Goal: Task Accomplishment & Management: Manage account settings

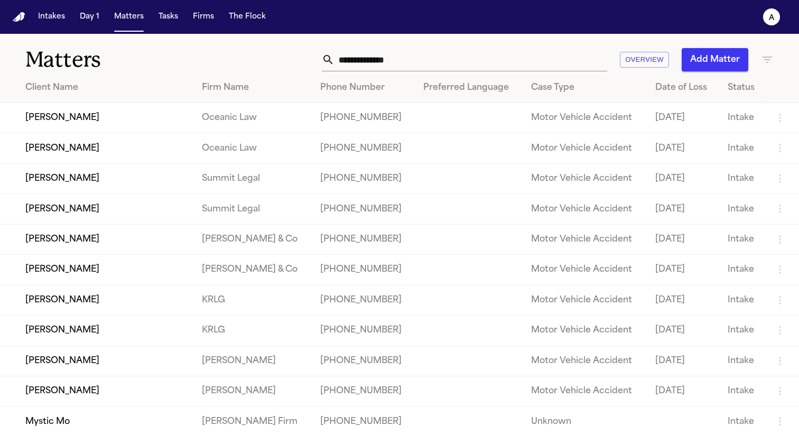
click at [25, 11] on nav "Intakes Day 1 Matters Tasks Firms The Flock a" at bounding box center [399, 17] width 799 height 34
click at [21, 14] on img "Home" at bounding box center [19, 17] width 13 height 10
click at [765, 8] on button "a" at bounding box center [772, 16] width 30 height 23
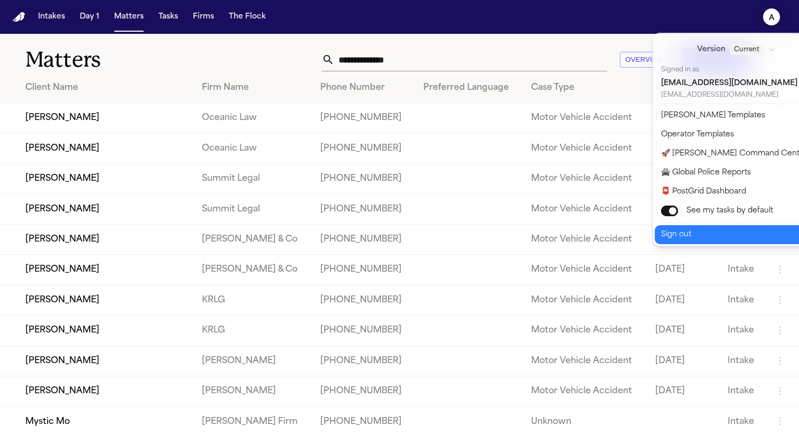
click at [694, 225] on button "Sign out" at bounding box center [743, 234] width 176 height 19
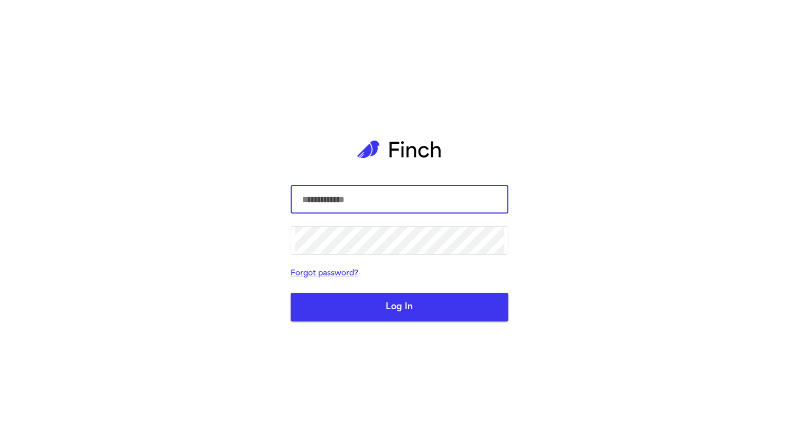
click at [0, 435] on com-1password-button at bounding box center [0, 435] width 0 height 0
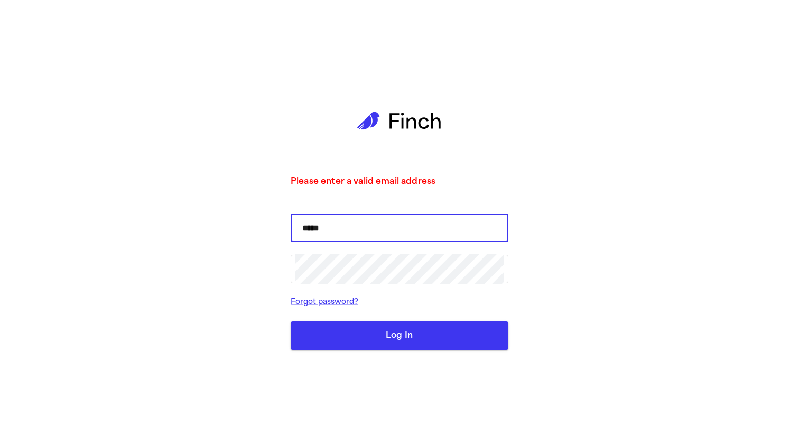
click at [369, 236] on input "*****" at bounding box center [399, 228] width 209 height 30
type input "**********"
click at [291, 321] on button "Log In" at bounding box center [400, 335] width 218 height 29
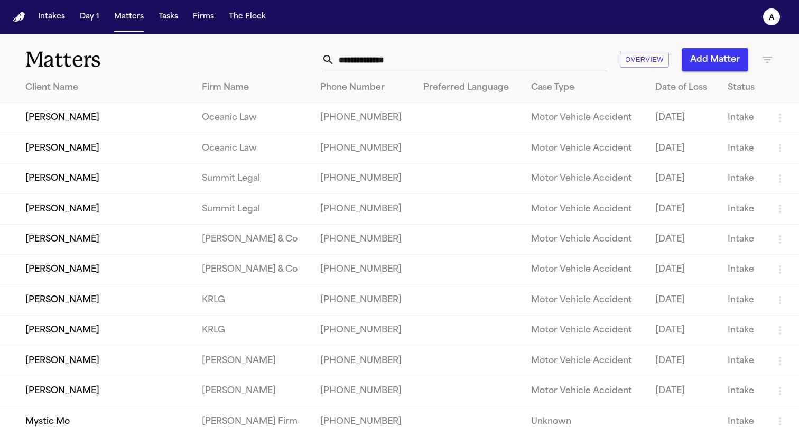
click at [770, 14] on text "a" at bounding box center [772, 17] width 6 height 7
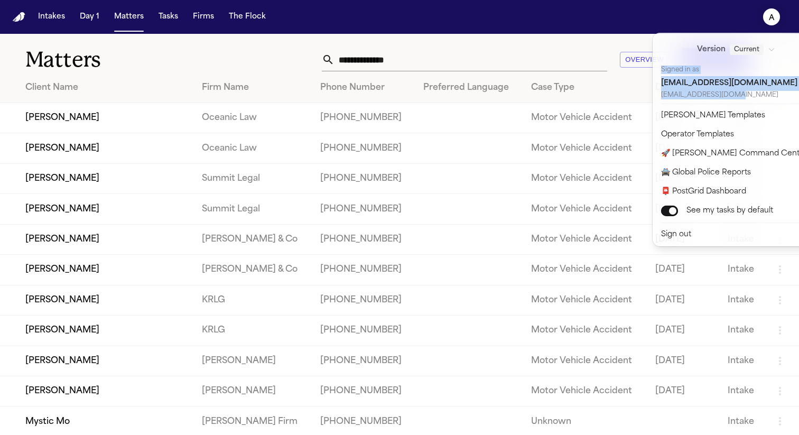
drag, startPoint x: 657, startPoint y: 69, endPoint x: 743, endPoint y: 97, distance: 91.3
click at [743, 97] on div "Version Current Signed in as [EMAIL_ADDRESS][DOMAIN_NAME] [EMAIL_ADDRESS][DOMAI…" at bounding box center [743, 68] width 176 height 67
copy div "Signed in as [EMAIL_ADDRESS][DOMAIN_NAME] [EMAIL_ADDRESS][DOMAIN_NAME]"
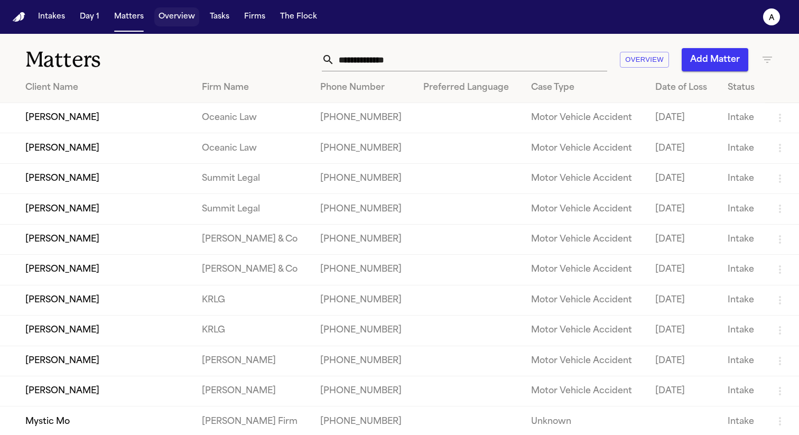
click at [160, 12] on button "Overview" at bounding box center [176, 16] width 45 height 19
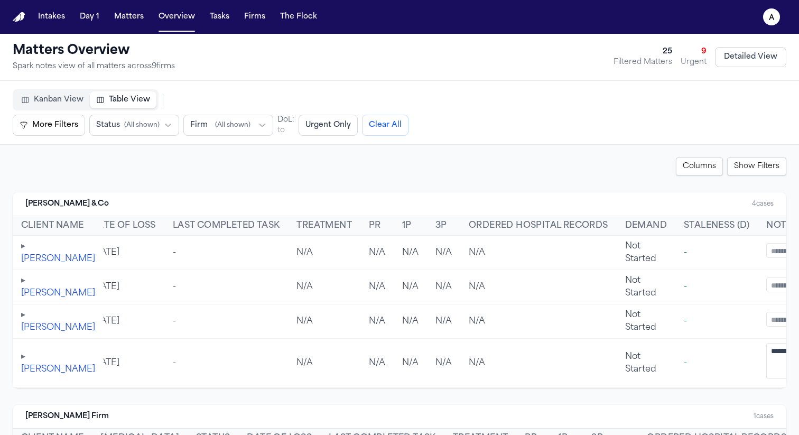
scroll to position [0, 91]
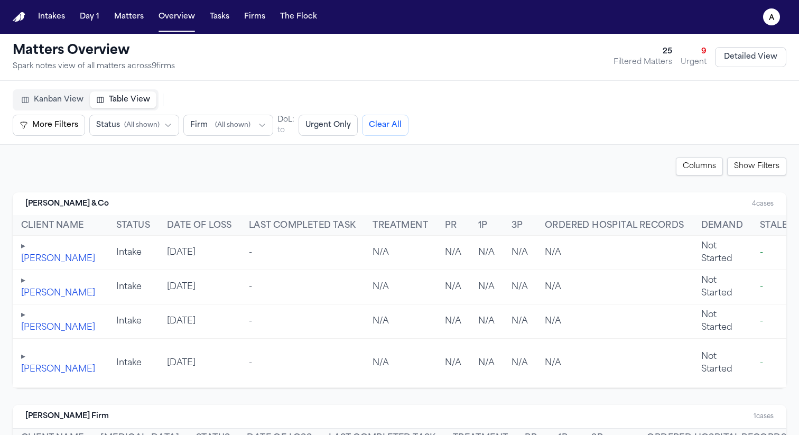
click at [437, 227] on th "PR" at bounding box center [453, 226] width 33 height 20
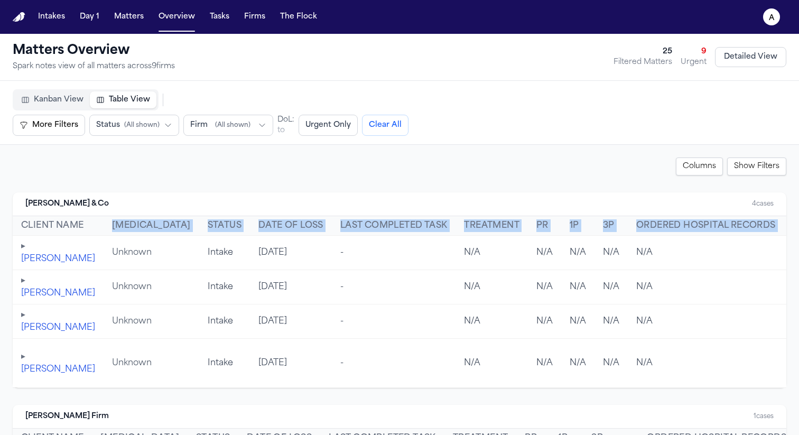
drag, startPoint x: 682, startPoint y: 226, endPoint x: 97, endPoint y: 229, distance: 585.3
click at [97, 229] on tr "Client Name Retainer Status Date of Loss Last Completed Task Treatment PR 1P 3P…" at bounding box center [564, 226] width 1103 height 20
copy tr "Retainer Status Date of Loss Last Completed Task Treatment PR 1P 3P Ordered Hos…"
